Goal: Information Seeking & Learning: Learn about a topic

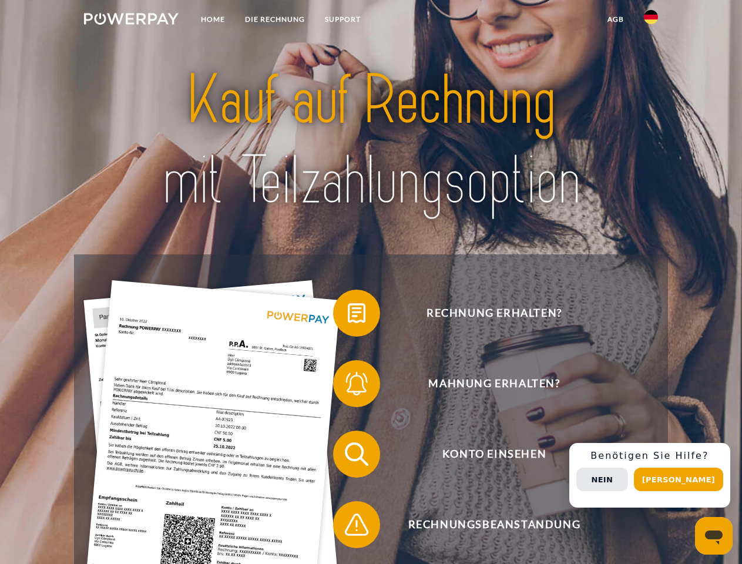
click at [131, 21] on img at bounding box center [131, 19] width 95 height 12
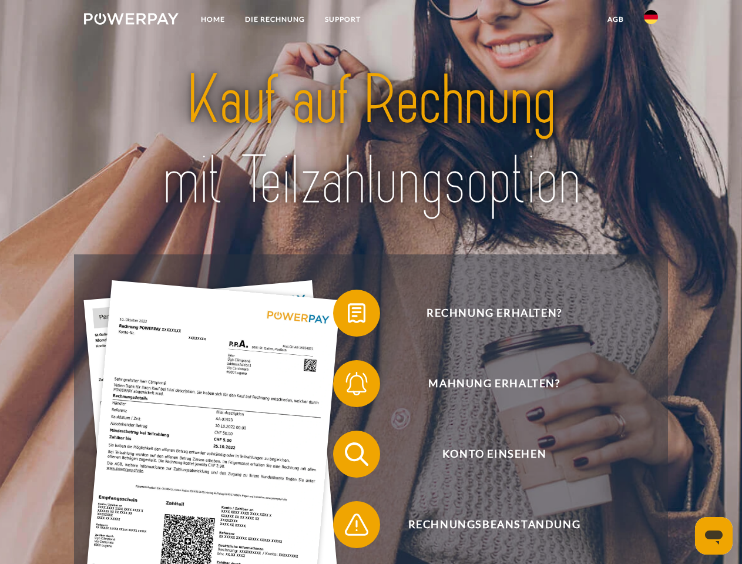
click at [651, 21] on img at bounding box center [651, 17] width 14 height 14
click at [615, 19] on link "agb" at bounding box center [615, 19] width 36 height 21
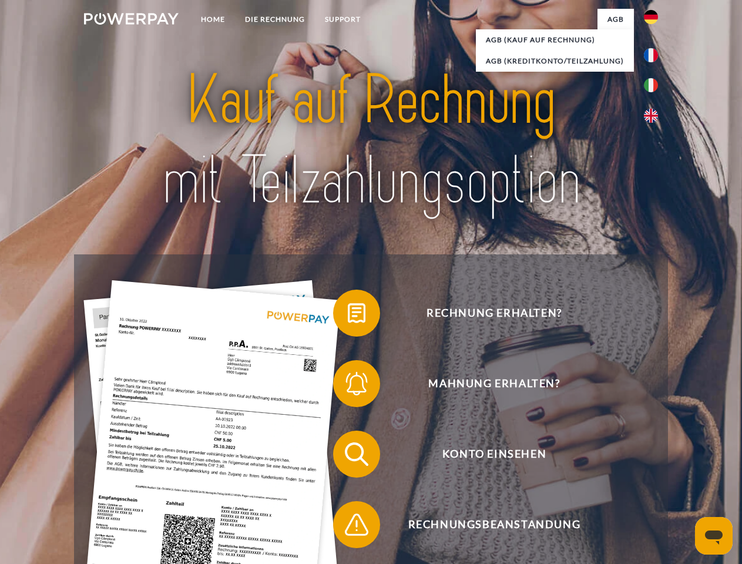
click at [348, 315] on span at bounding box center [339, 313] width 59 height 59
click at [348, 386] on span at bounding box center [339, 383] width 59 height 59
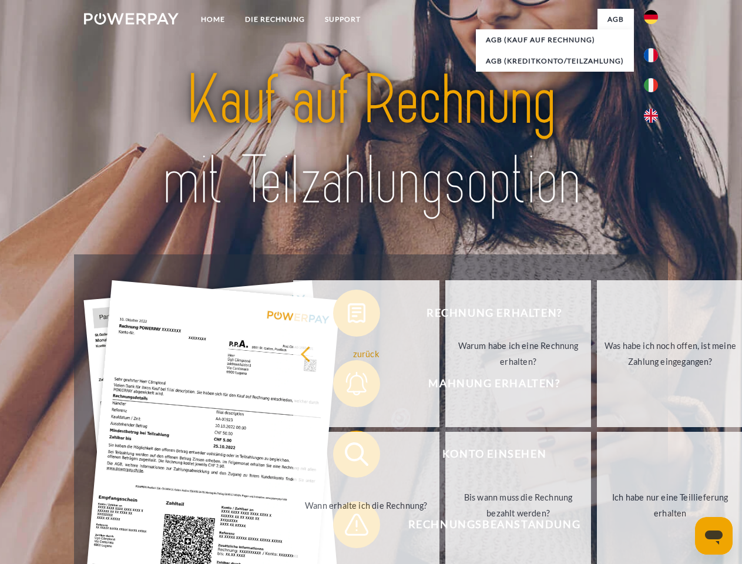
click at [445, 456] on link "Bis wann muss die Rechnung bezahlt werden?" at bounding box center [518, 505] width 146 height 147
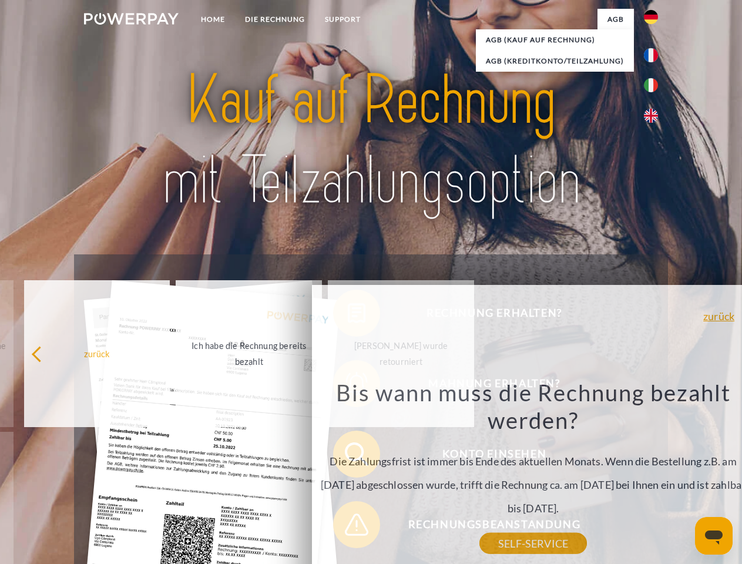
click at [348, 527] on div "Rechnung erhalten? Mahnung erhalten? Konto einsehen" at bounding box center [370, 489] width 593 height 470
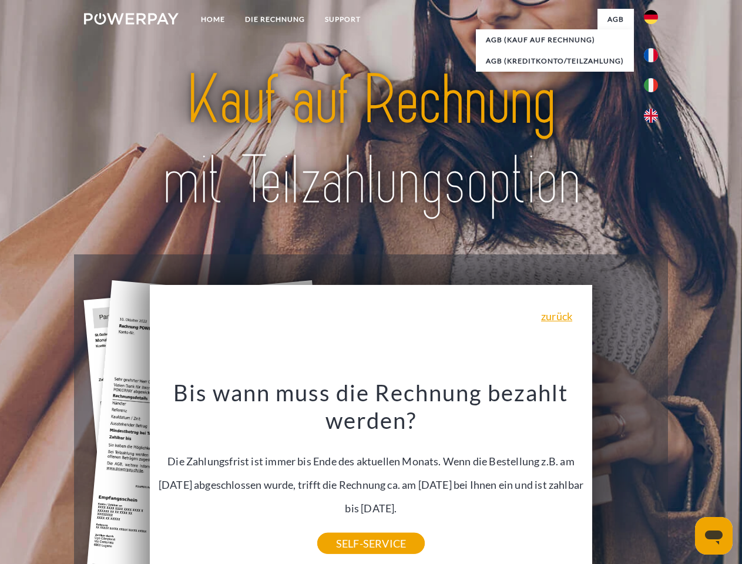
click at [654, 475] on div "Rechnung erhalten? Mahnung erhalten? Konto einsehen" at bounding box center [370, 489] width 593 height 470
click at [625, 478] on span "Konto einsehen" at bounding box center [494, 454] width 288 height 47
click at [683, 479] on header "Home DIE RECHNUNG SUPPORT" at bounding box center [371, 405] width 742 height 811
